Goal: Task Accomplishment & Management: Manage account settings

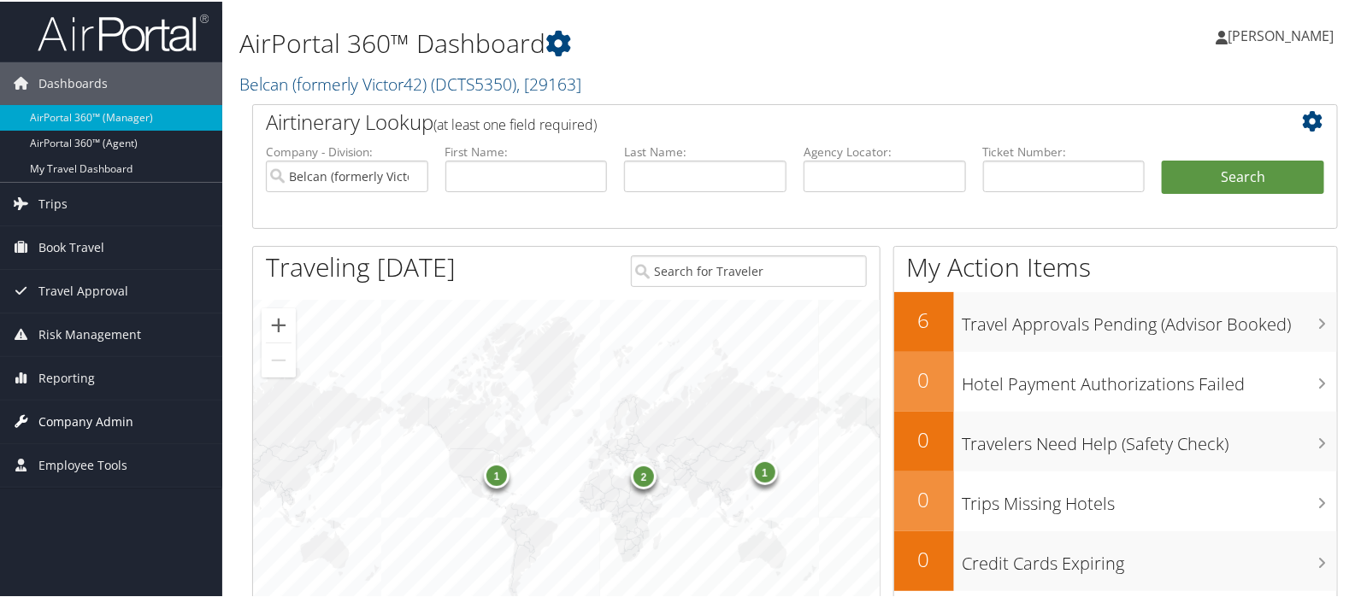
click at [81, 420] on span "Company Admin" at bounding box center [85, 420] width 95 height 43
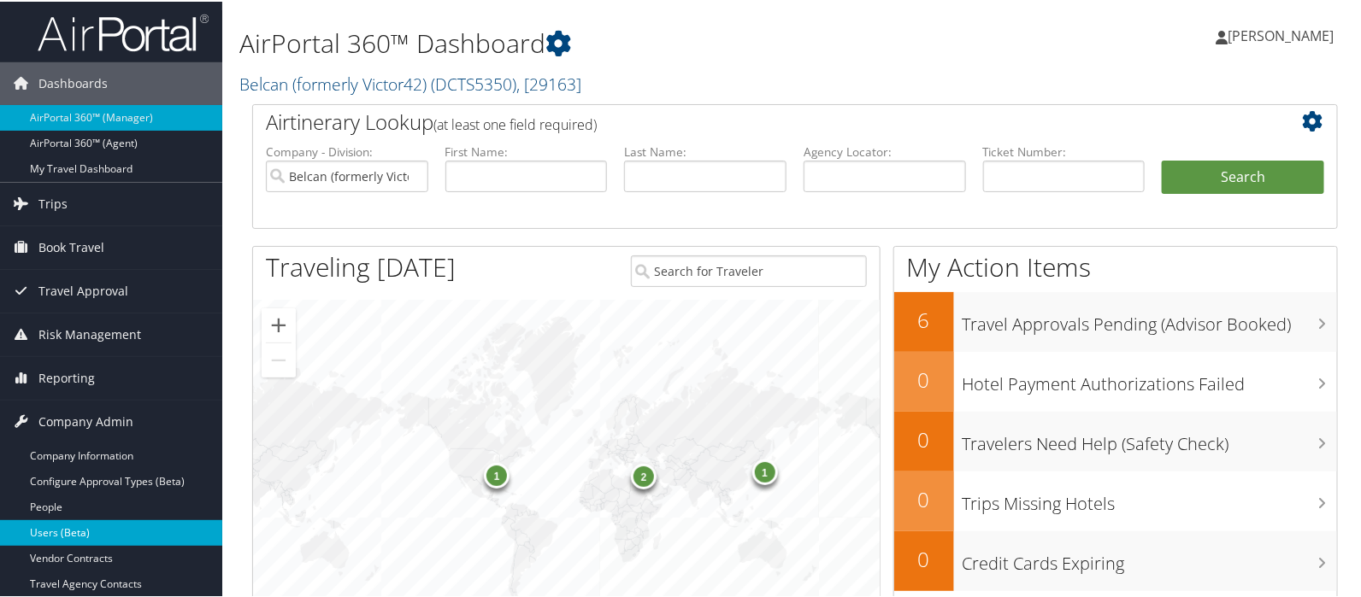
click at [62, 527] on link "Users (Beta)" at bounding box center [111, 532] width 222 height 26
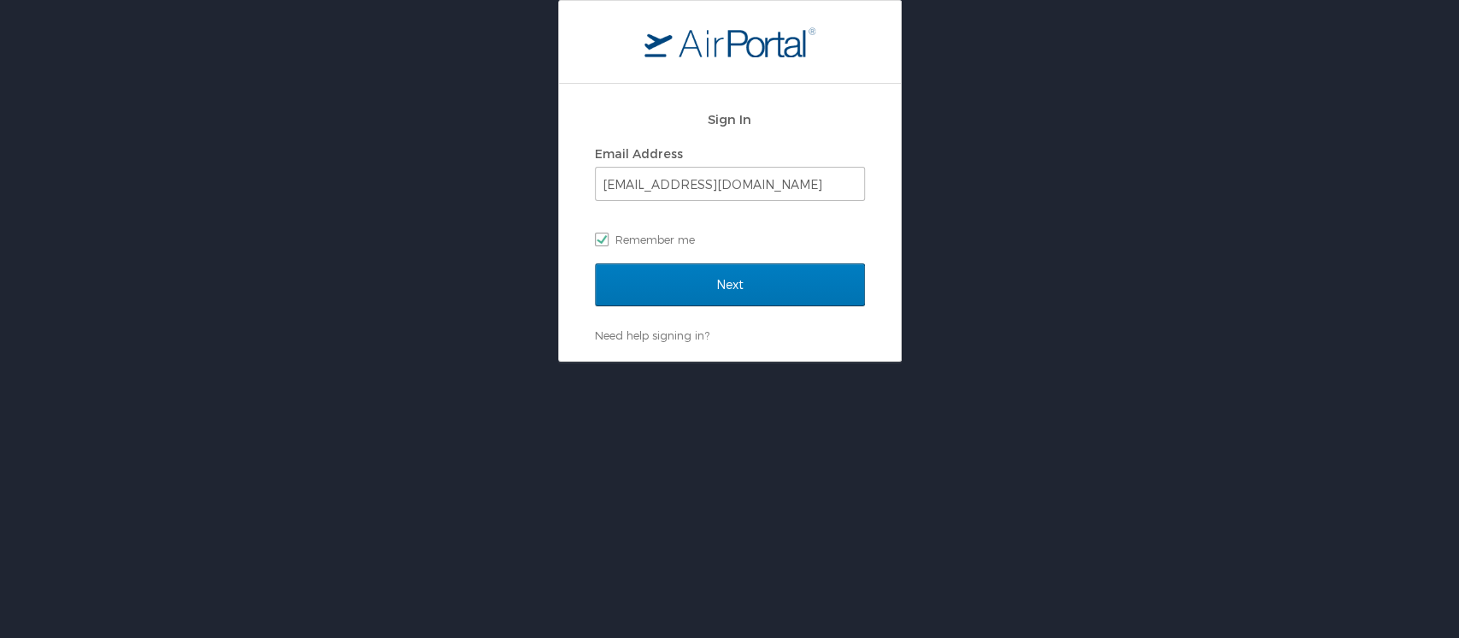
click at [282, 56] on div "Sign In Email Address [EMAIL_ADDRESS][DOMAIN_NAME] Remember me Next Need help s…" at bounding box center [729, 181] width 1459 height 362
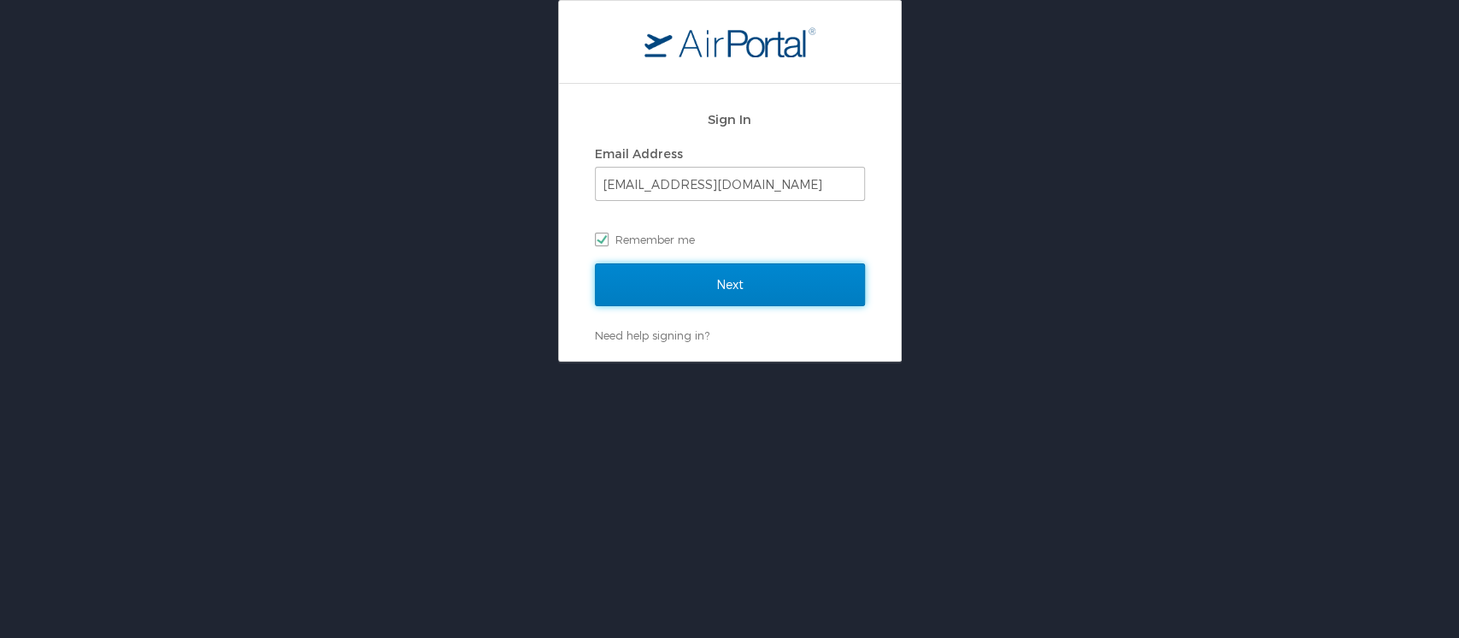
click at [714, 281] on input "Next" at bounding box center [730, 284] width 270 height 43
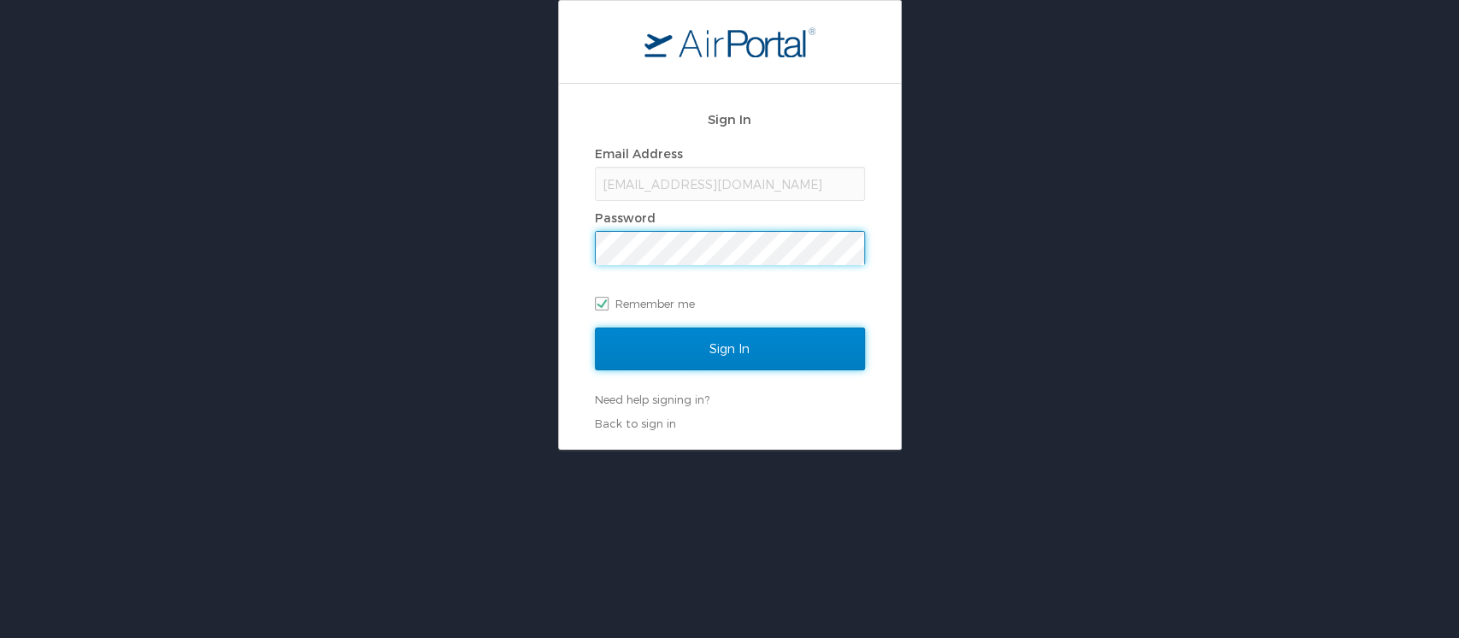
click at [732, 352] on input "Sign In" at bounding box center [730, 348] width 270 height 43
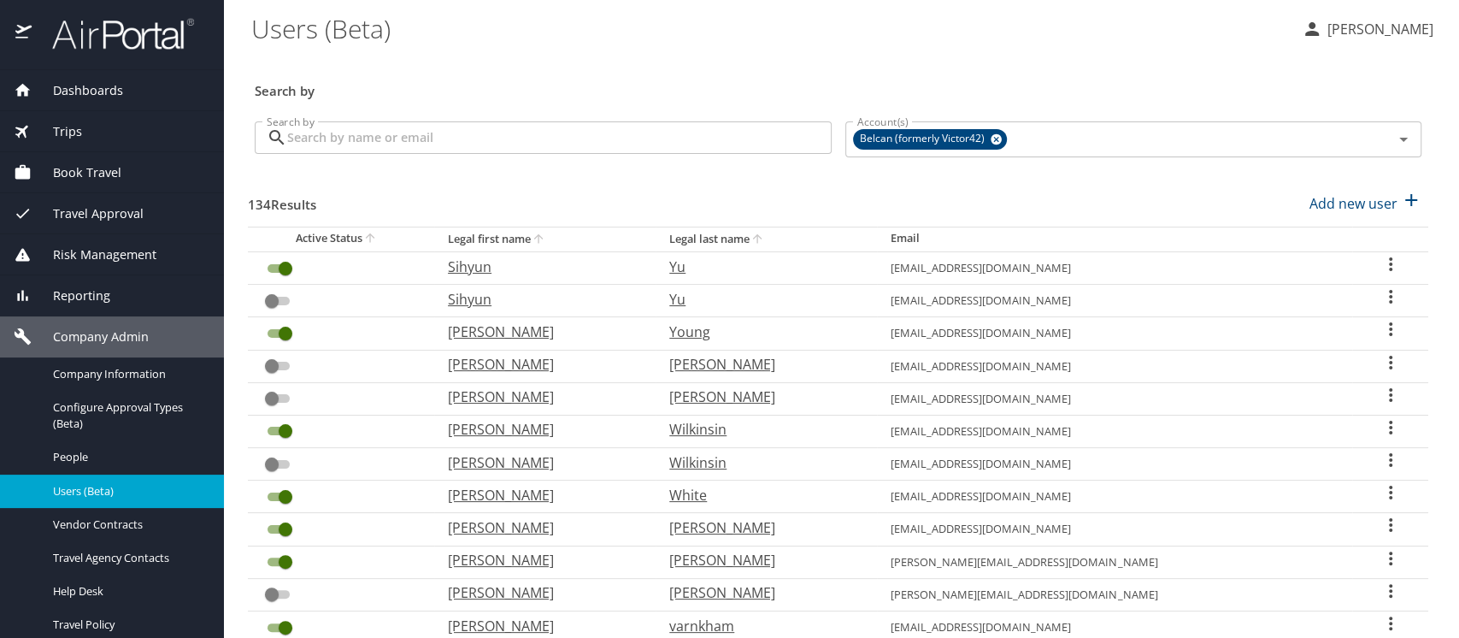
click at [415, 144] on input "Search by" at bounding box center [559, 137] width 544 height 32
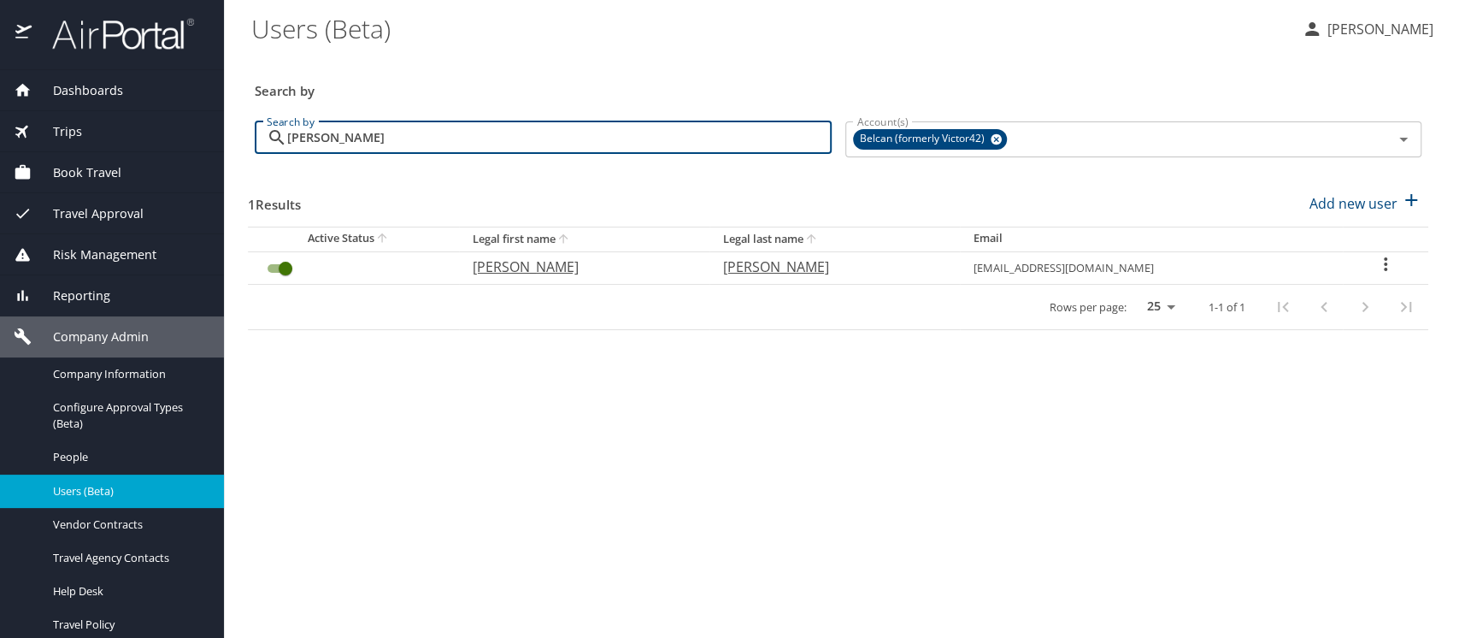
drag, startPoint x: 309, startPoint y: 133, endPoint x: 246, endPoint y: 133, distance: 62.4
click at [246, 133] on main "Users (Beta) Meliss Hunter Search by Search by buchheit Search by Account(s) Be…" at bounding box center [841, 319] width 1235 height 638
drag, startPoint x: 358, startPoint y: 138, endPoint x: 258, endPoint y: 138, distance: 100.0
click at [258, 138] on div "buxton Search by" at bounding box center [543, 137] width 577 height 32
drag, startPoint x: 383, startPoint y: 140, endPoint x: 220, endPoint y: 126, distance: 163.8
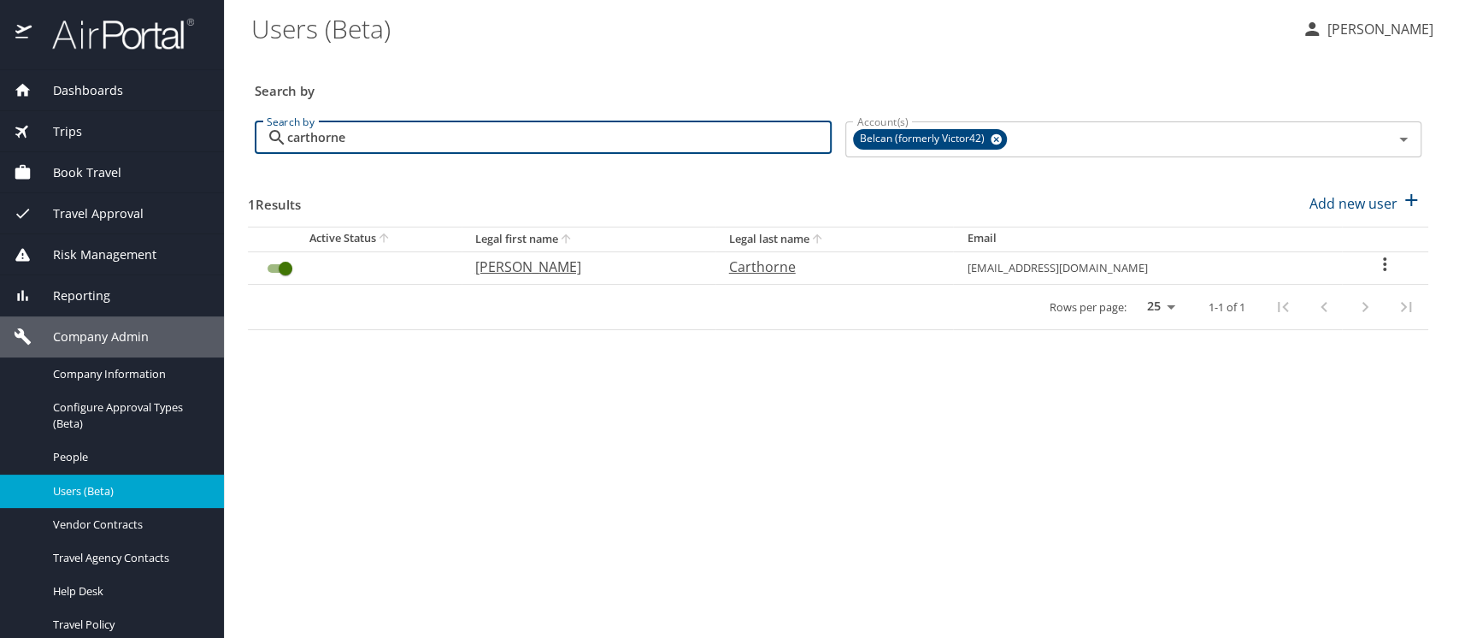
click at [220, 126] on div "Dashboards AirPortal 360™ Manager AirPortal 360™ Agent My Travel Dashboard Trip…" at bounding box center [729, 319] width 1459 height 638
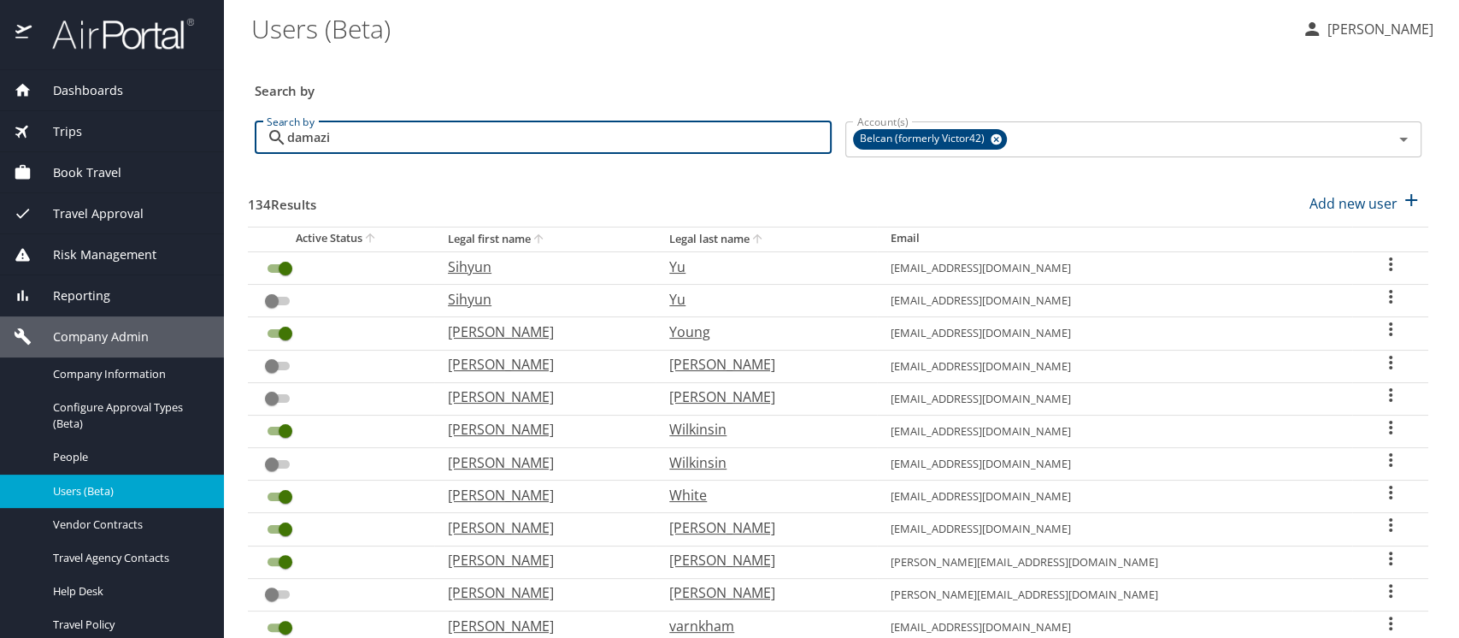
type input "damazio"
checkbox input "false"
checkbox input "true"
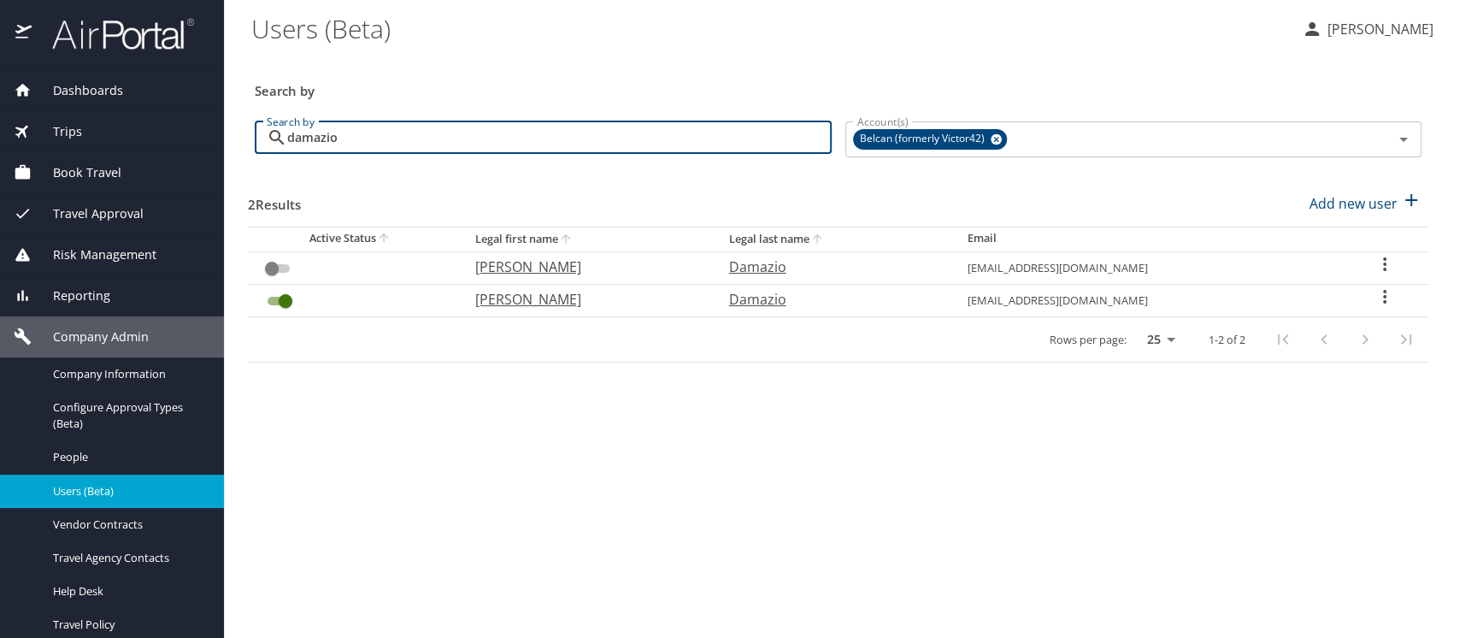
drag, startPoint x: 348, startPoint y: 134, endPoint x: 277, endPoint y: 133, distance: 70.9
click at [277, 133] on div "damazio Search by" at bounding box center [543, 137] width 577 height 32
type input "d"
checkbox input "true"
checkbox input "false"
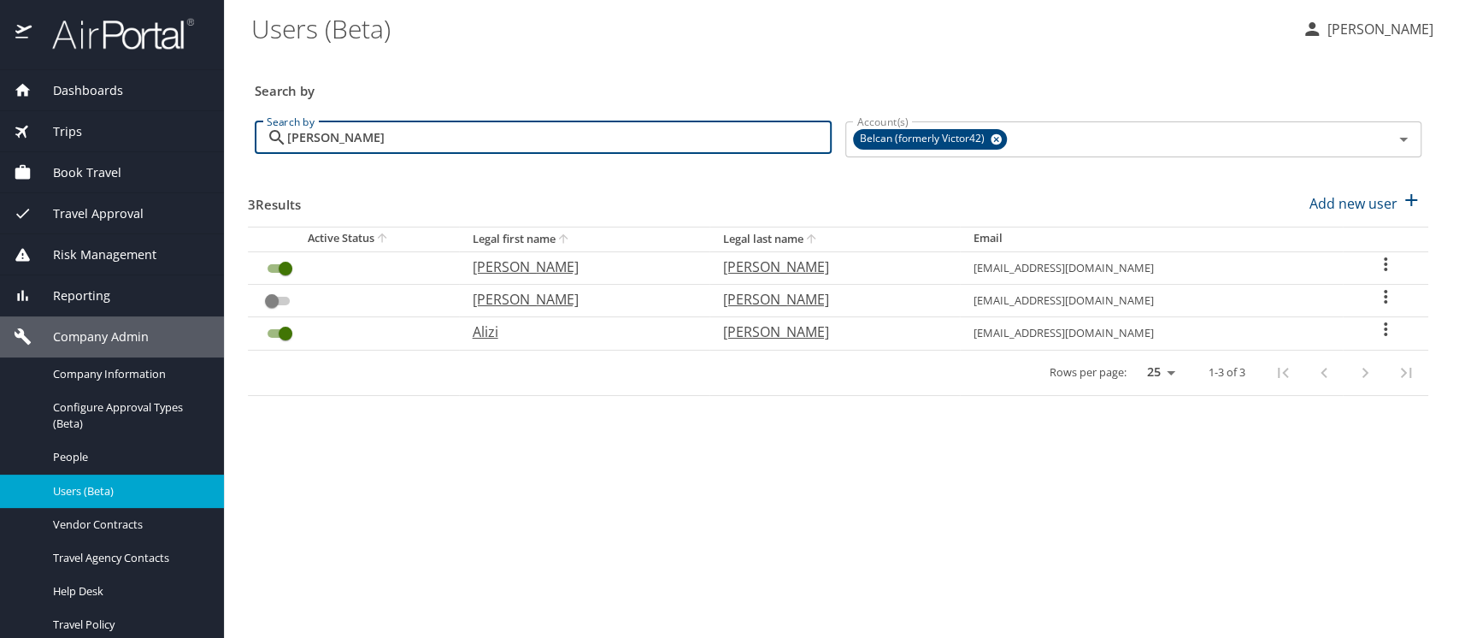
drag, startPoint x: 244, startPoint y: 137, endPoint x: 220, endPoint y: 138, distance: 24.8
click at [220, 138] on div "Dashboards AirPortal 360™ Manager AirPortal 360™ Agent My Travel Dashboard Trip…" at bounding box center [729, 319] width 1459 height 638
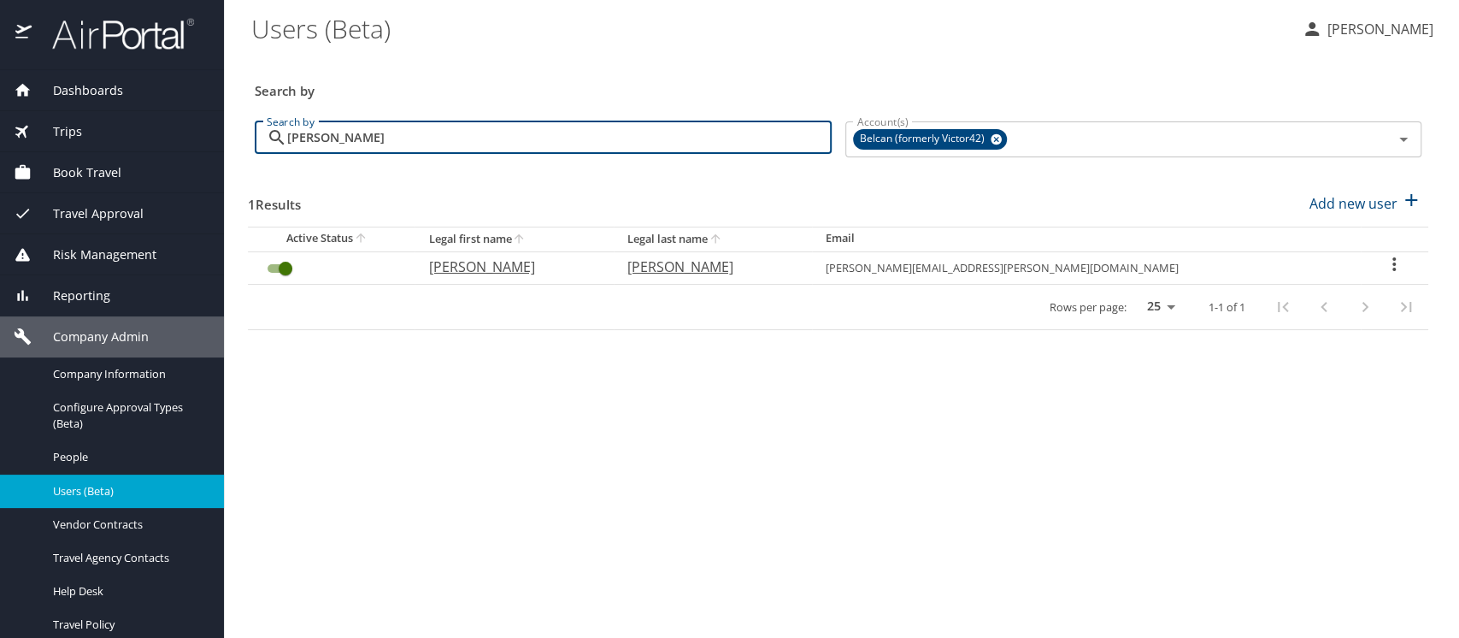
drag, startPoint x: 339, startPoint y: 137, endPoint x: 251, endPoint y: 132, distance: 88.1
click at [251, 132] on div "Search by gilbert Search by" at bounding box center [543, 140] width 591 height 64
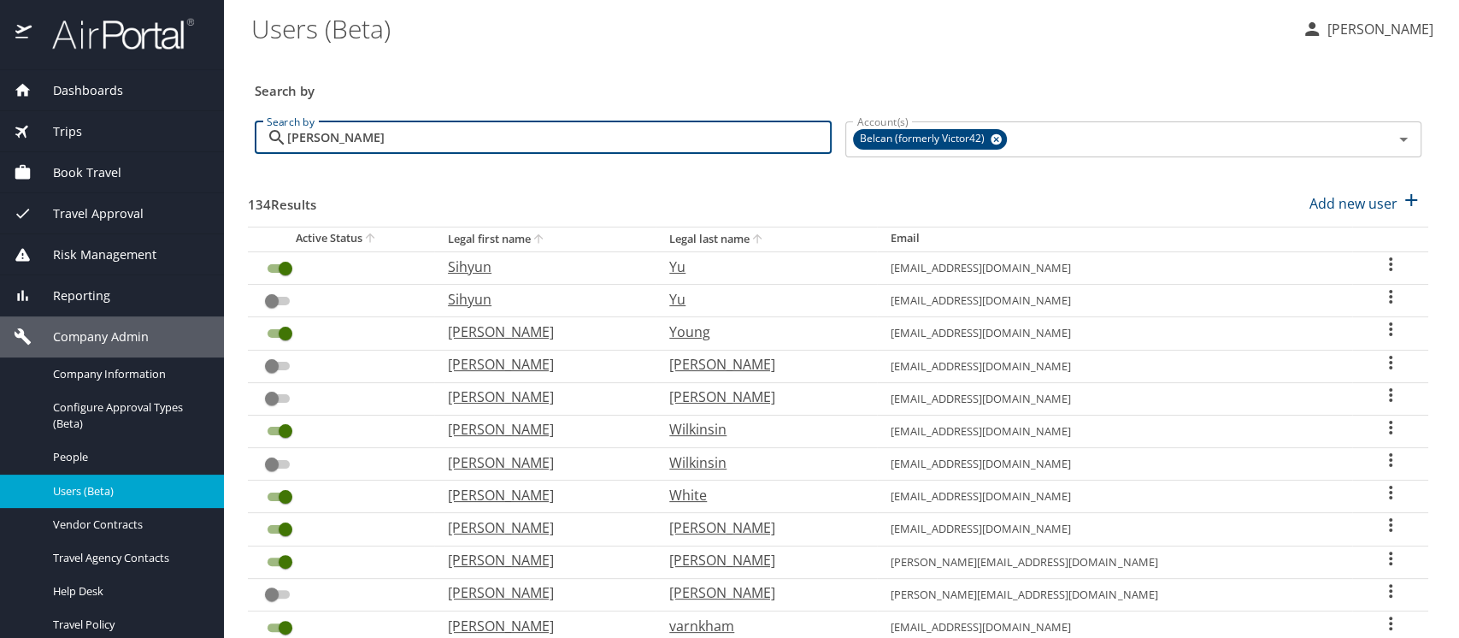
type input "leary"
checkbox input "false"
checkbox input "true"
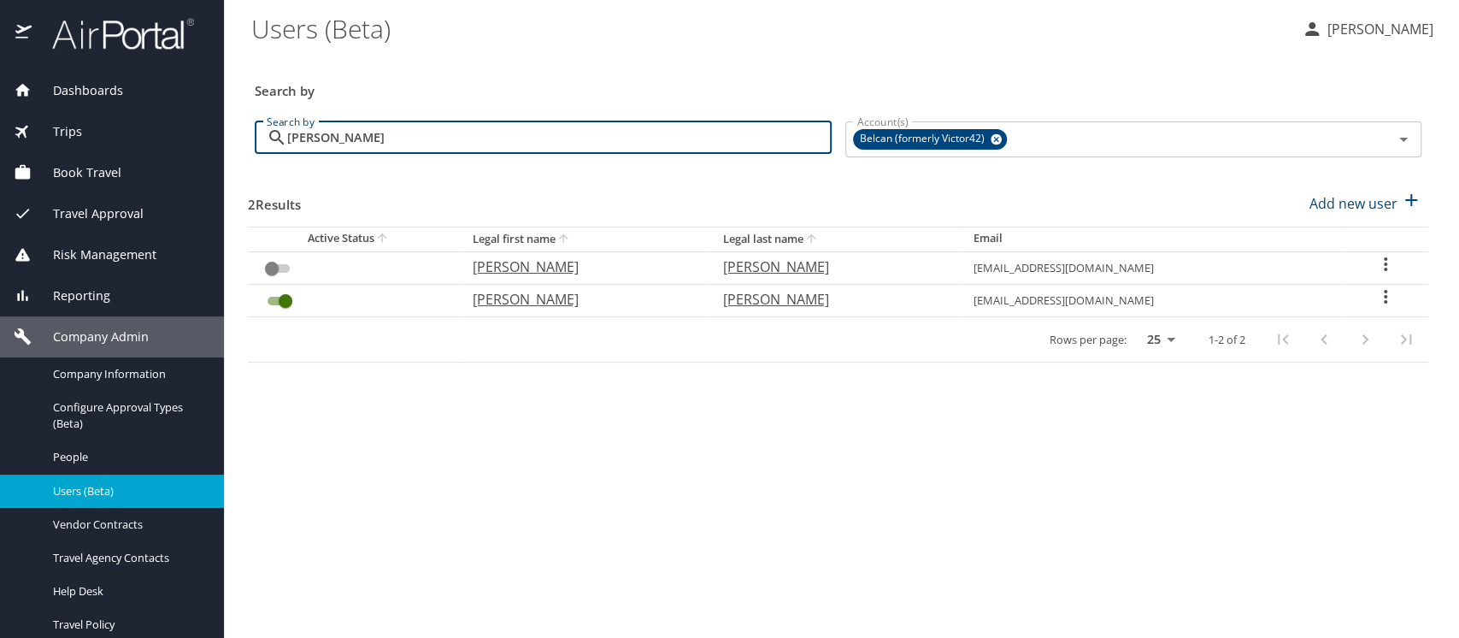
drag, startPoint x: 342, startPoint y: 133, endPoint x: 241, endPoint y: 134, distance: 100.9
click at [241, 134] on main "Users (Beta) Meliss Hunter Search by Search by leary Search by Account(s) Belca…" at bounding box center [841, 319] width 1235 height 638
type input "m"
checkbox input "true"
checkbox input "false"
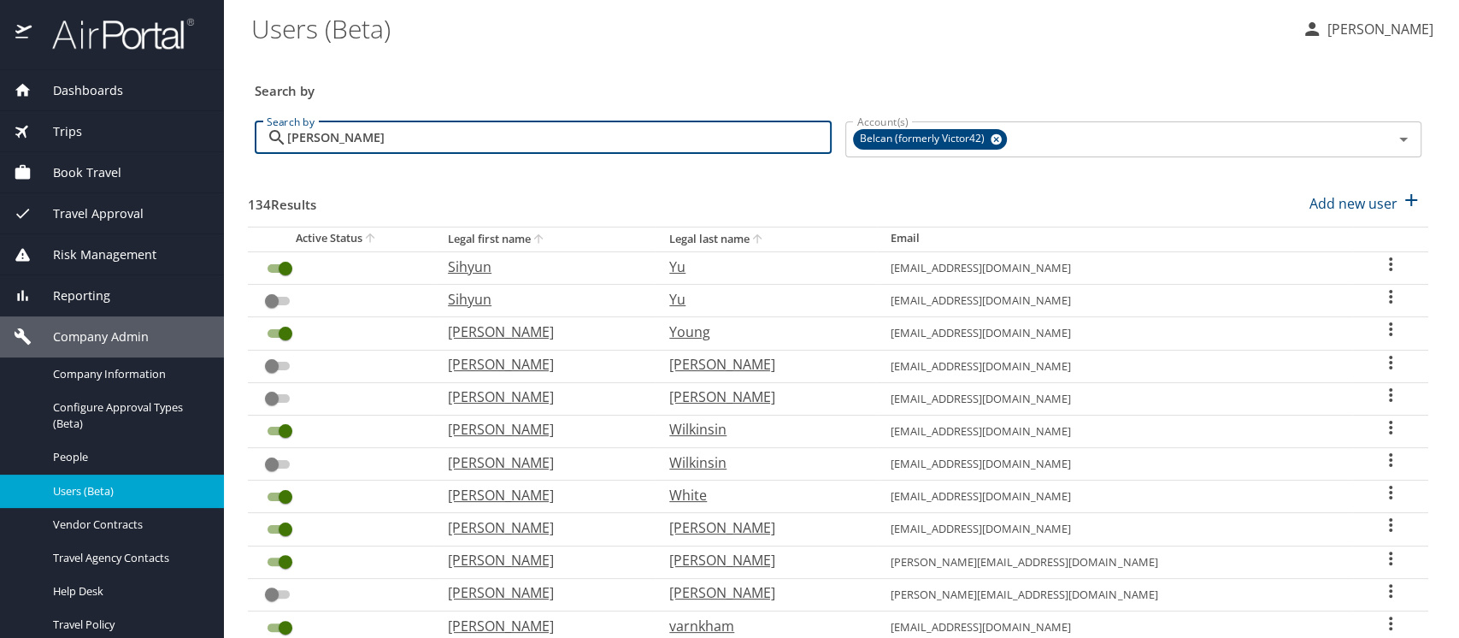
type input "mullins"
checkbox input "true"
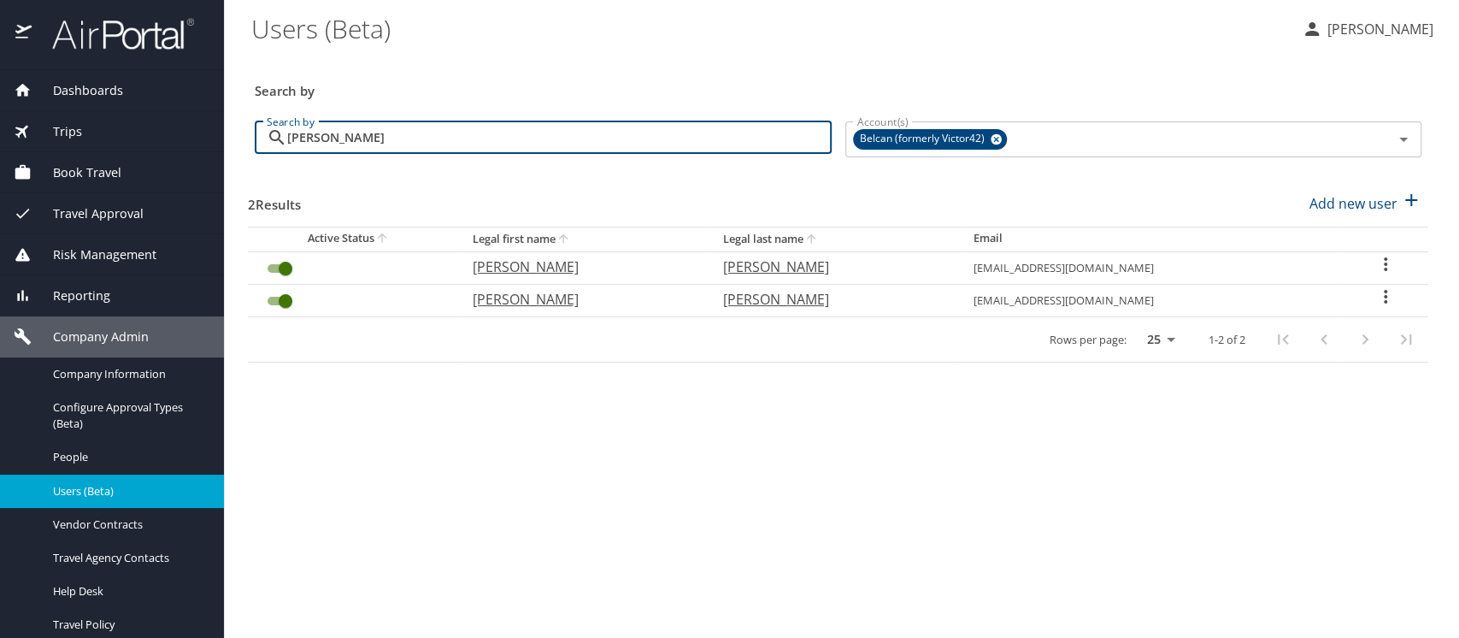
drag, startPoint x: 358, startPoint y: 135, endPoint x: 238, endPoint y: 138, distance: 119.7
click at [238, 138] on main "Users (Beta) Meliss Hunter Search by Search by mullins Search by Account(s) Bel…" at bounding box center [841, 319] width 1235 height 638
type input "s"
checkbox input "false"
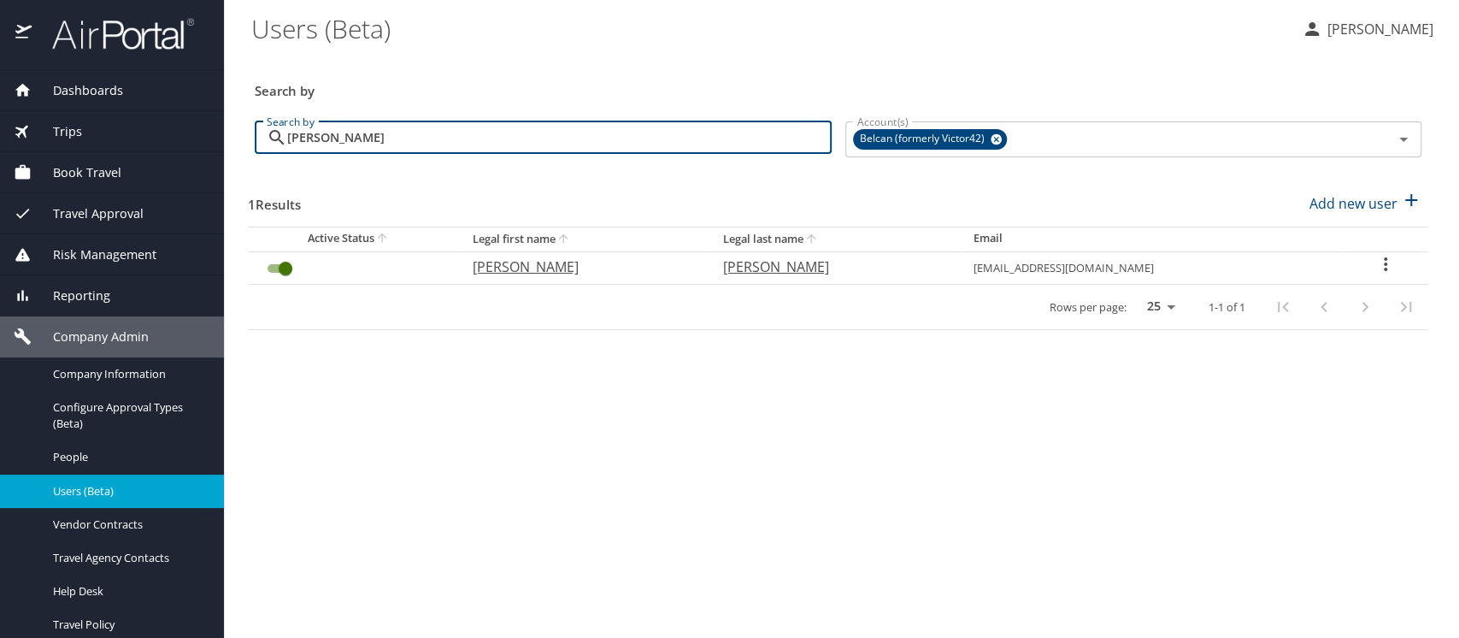
drag, startPoint x: 335, startPoint y: 140, endPoint x: 267, endPoint y: 135, distance: 68.6
click at [267, 135] on div "silcott Search by" at bounding box center [543, 137] width 577 height 32
drag, startPoint x: 361, startPoint y: 141, endPoint x: 247, endPoint y: 140, distance: 113.7
click at [248, 140] on div "Search by varnkham Search by" at bounding box center [543, 140] width 591 height 64
drag, startPoint x: 343, startPoint y: 138, endPoint x: 209, endPoint y: 128, distance: 134.6
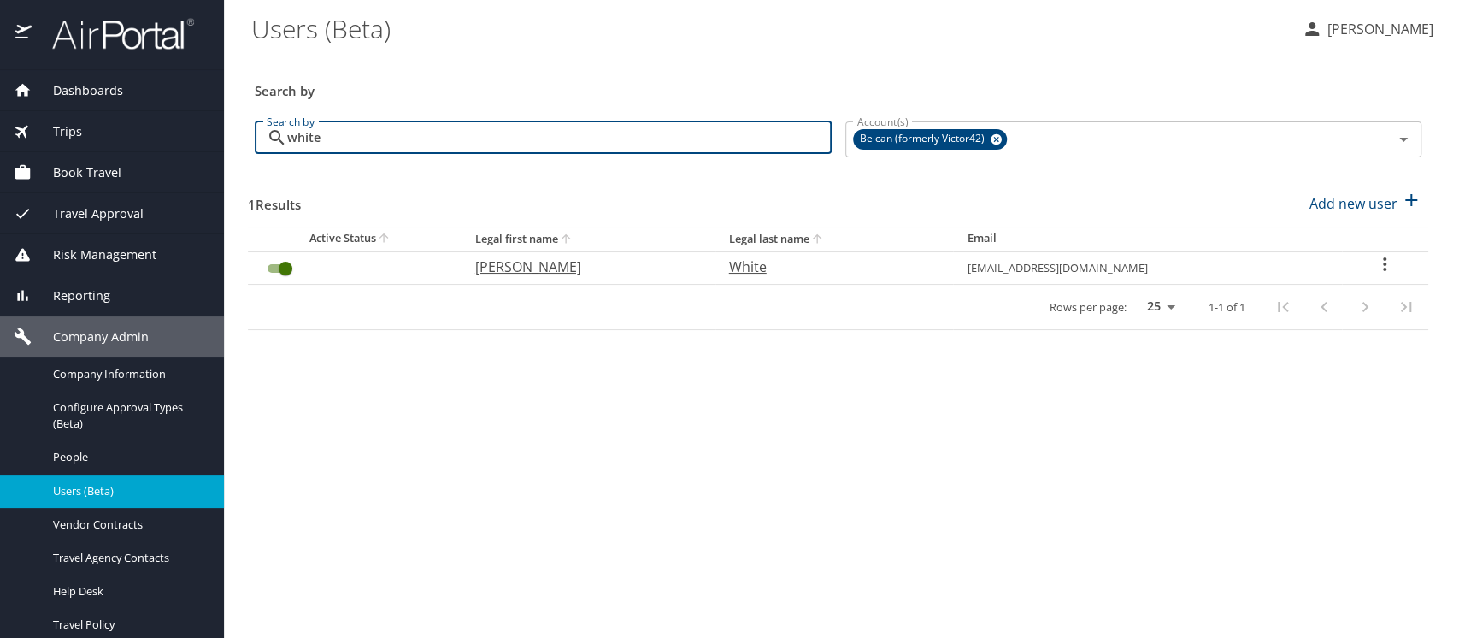
click at [209, 128] on div "Dashboards AirPortal 360™ Manager AirPortal 360™ Agent My Travel Dashboard Trip…" at bounding box center [729, 319] width 1459 height 638
type input "white"
click at [610, 91] on h3 "Search by" at bounding box center [838, 86] width 1167 height 30
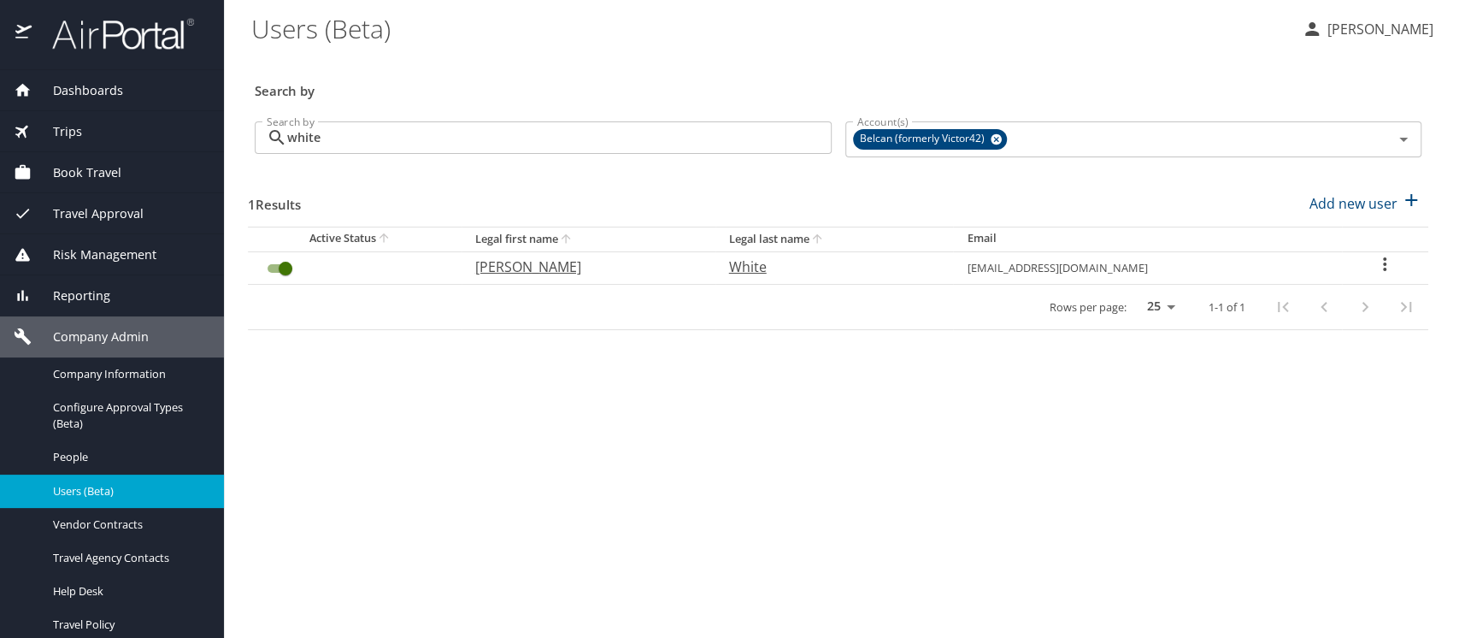
click at [1377, 262] on icon "User Search Table" at bounding box center [1384, 264] width 21 height 21
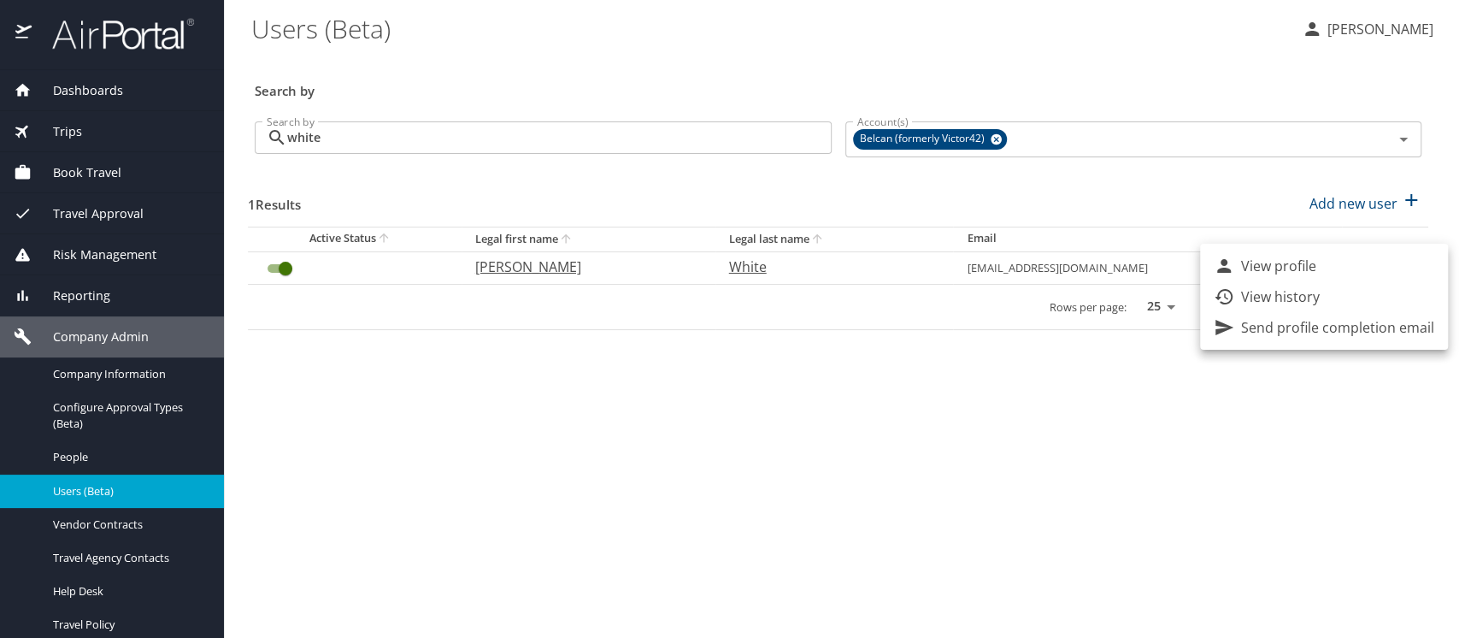
click at [1285, 268] on p "View profile" at bounding box center [1278, 266] width 75 height 21
select select "US"
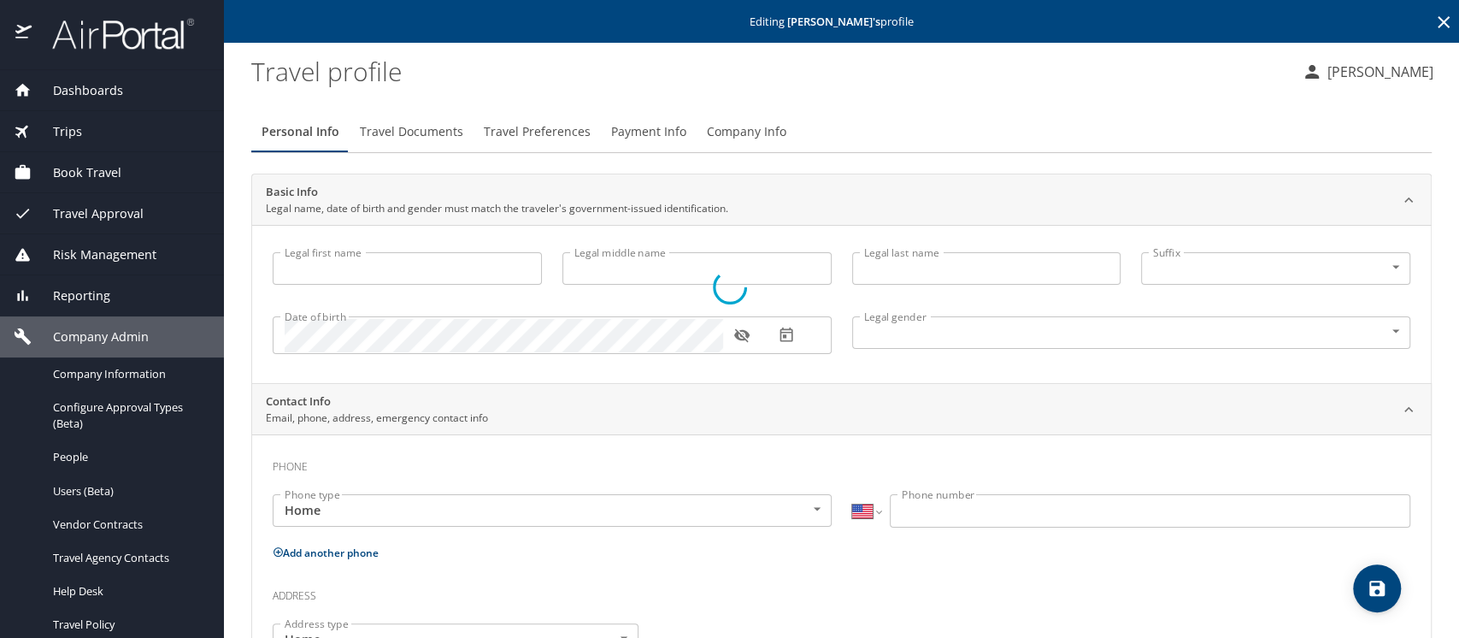
type input "Brandon"
type input "White"
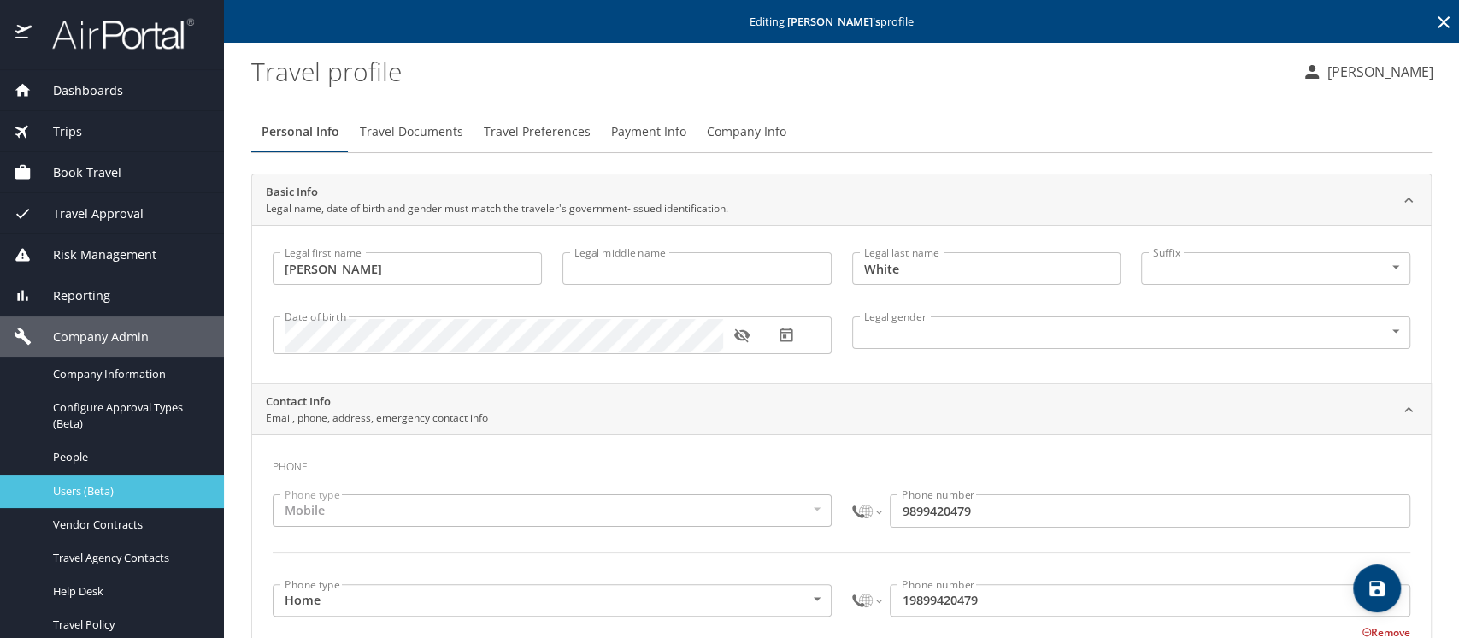
click at [102, 484] on span "Users (Beta)" at bounding box center [128, 491] width 150 height 16
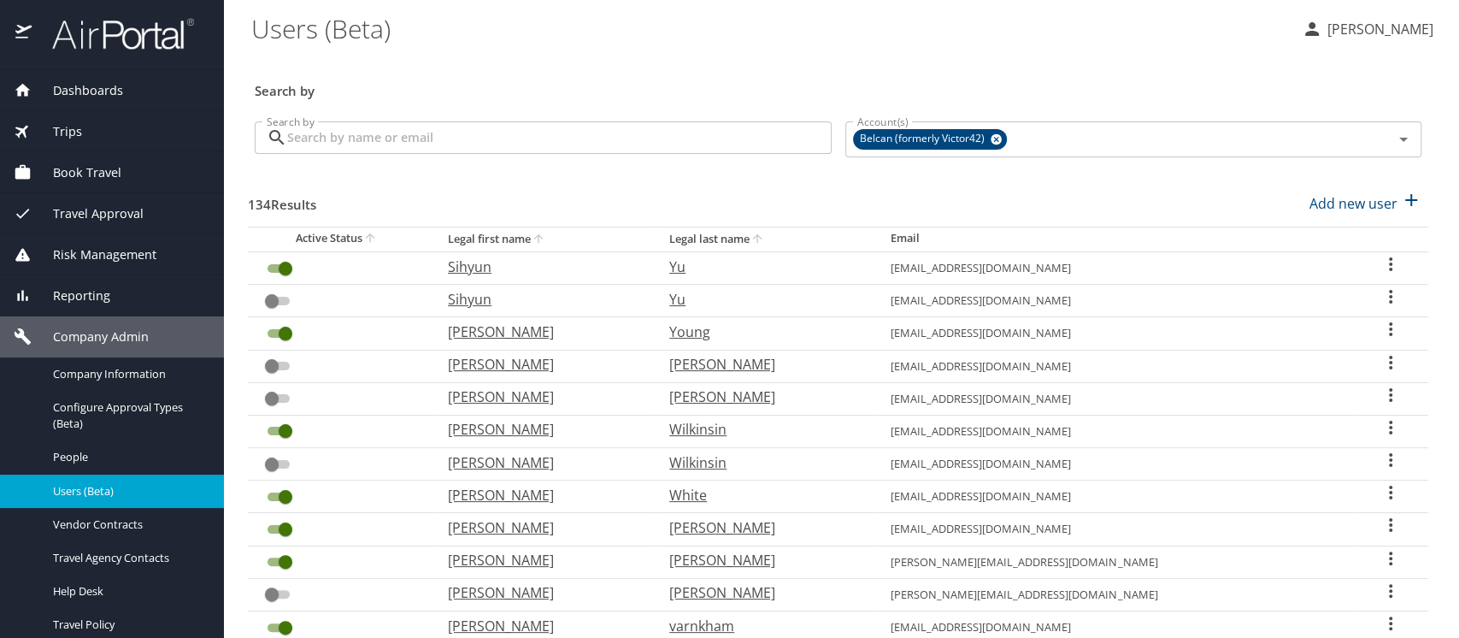
click at [349, 139] on input "Search by" at bounding box center [559, 137] width 544 height 32
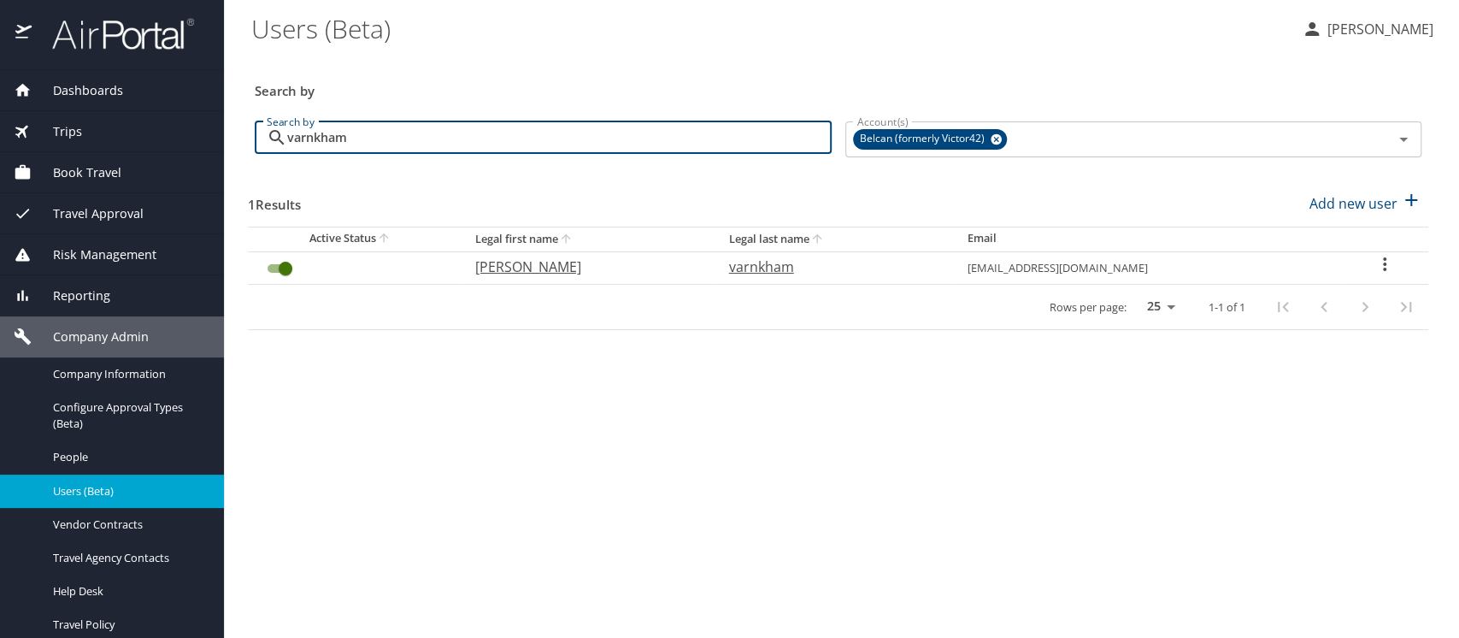
type input "varnkham"
click at [1383, 263] on icon "User Search Table" at bounding box center [1384, 264] width 3 height 14
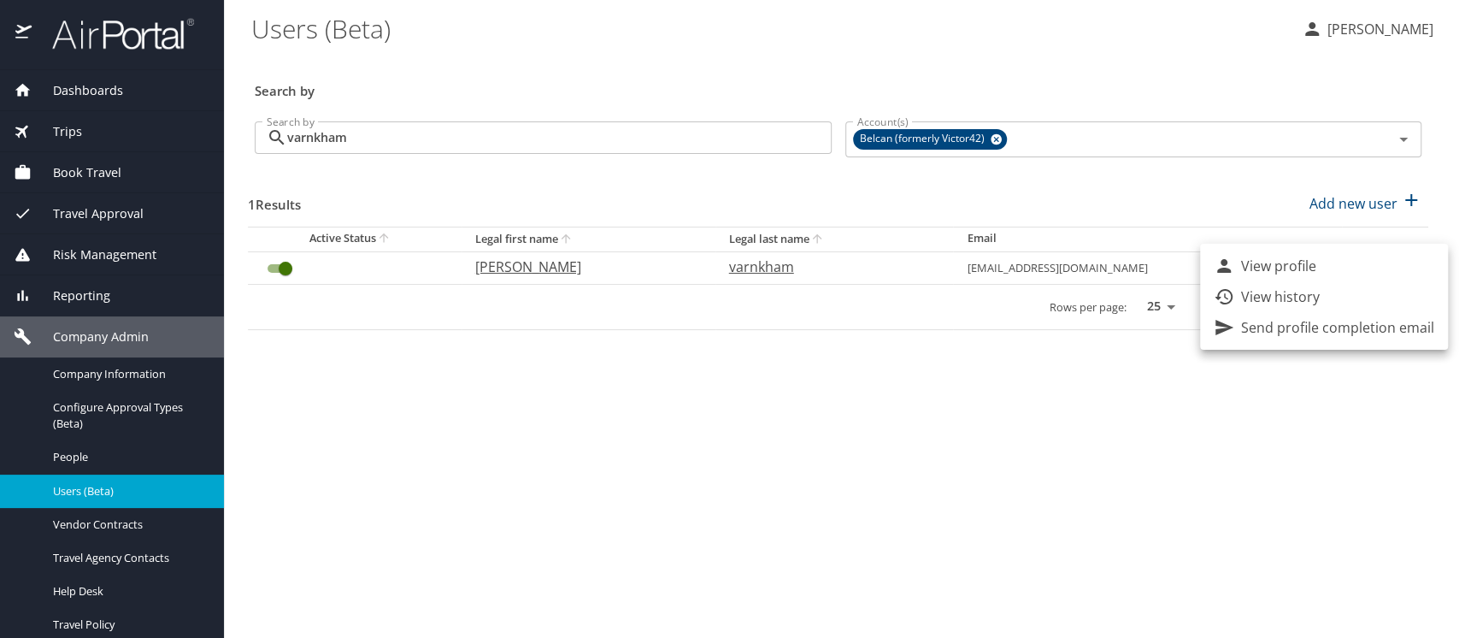
click at [1279, 262] on p "View profile" at bounding box center [1278, 266] width 75 height 21
select select "US"
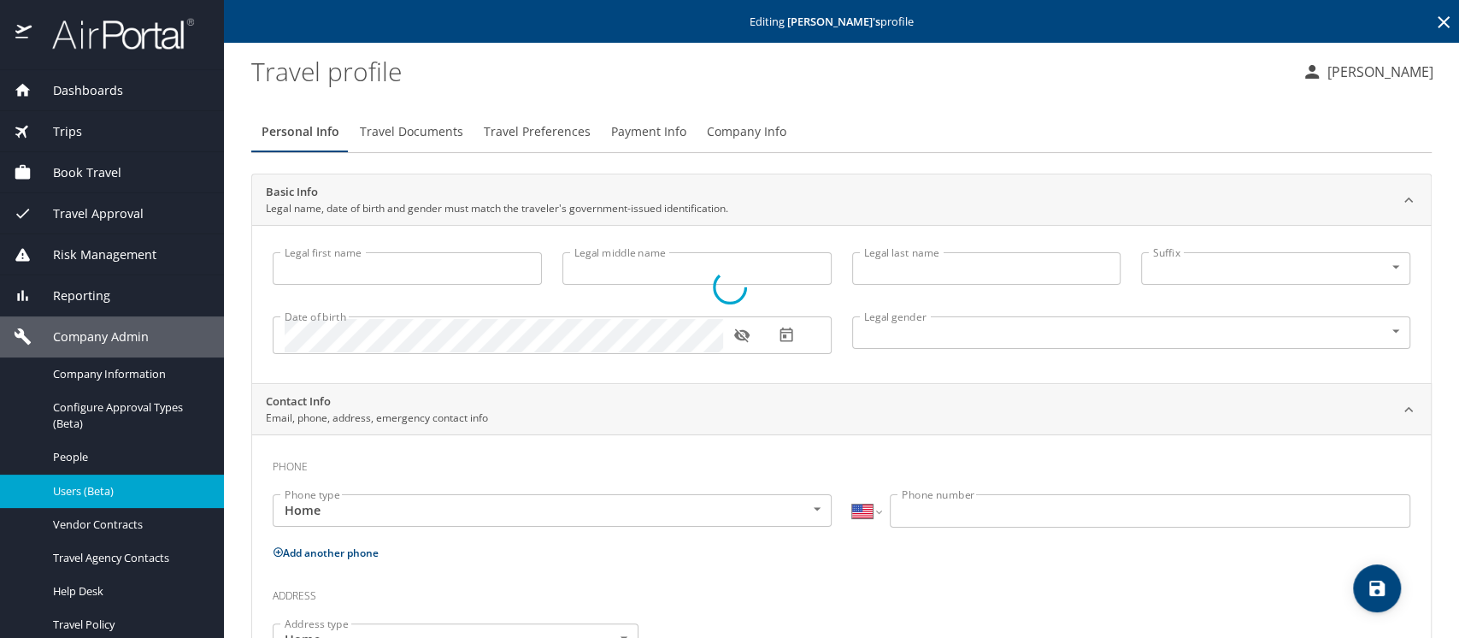
type input "tyson"
type input "Somsychan"
type input "varnkham"
